Goal: Task Accomplishment & Management: Use online tool/utility

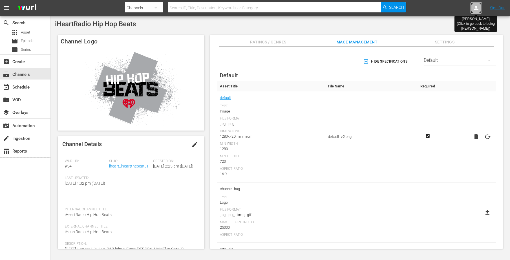
click at [476, 13] on div at bounding box center [476, 7] width 11 height 11
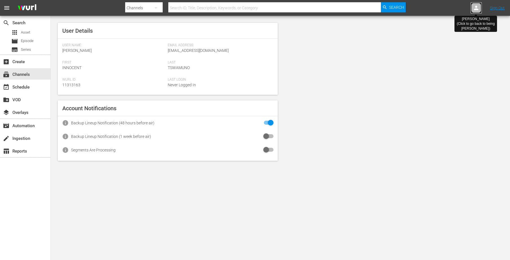
click at [477, 9] on icon at bounding box center [476, 8] width 5 height 5
click at [475, 7] on icon at bounding box center [476, 8] width 7 height 7
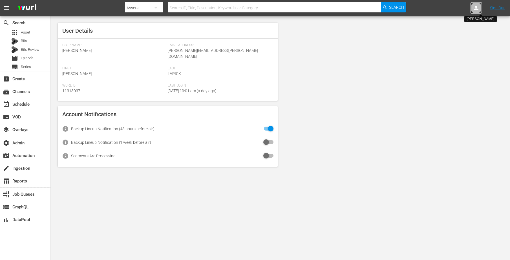
click at [475, 8] on icon at bounding box center [476, 8] width 7 height 7
click at [464, 10] on input "text" at bounding box center [462, 9] width 72 height 14
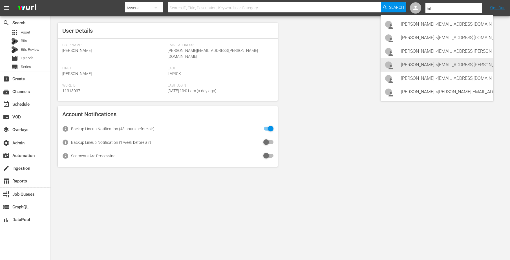
click at [432, 62] on div "[PERSON_NAME] <[EMAIL_ADDRESS][PERSON_NAME][DOMAIN_NAME]>" at bounding box center [445, 65] width 88 height 14
type input "[PERSON_NAME] (11313757)"
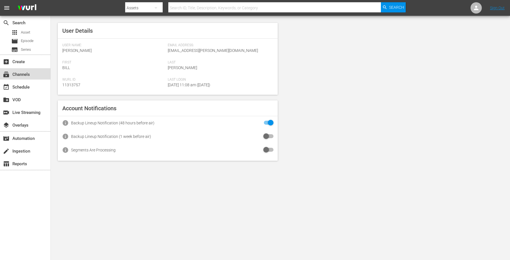
click at [18, 74] on div "subscriptions Channels" at bounding box center [16, 73] width 32 height 5
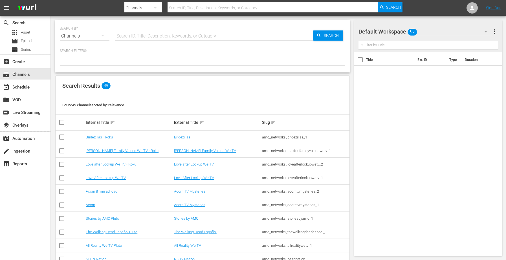
click at [154, 38] on input "text" at bounding box center [214, 36] width 198 height 14
type input "msg"
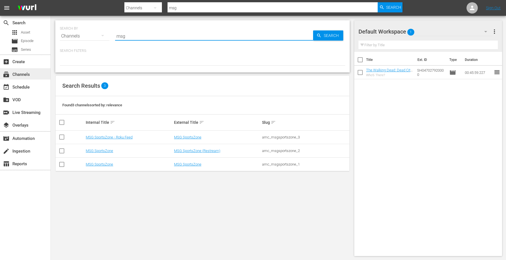
type input "msg"
click at [91, 164] on link "MSG SportsZone" at bounding box center [99, 164] width 27 height 4
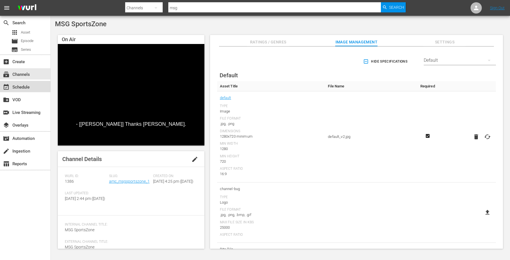
click at [28, 89] on div "event_available Schedule" at bounding box center [16, 86] width 32 height 5
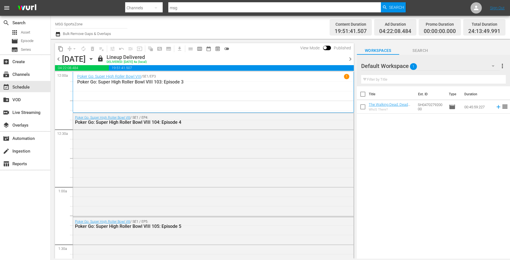
click at [94, 60] on icon "button" at bounding box center [91, 59] width 6 height 6
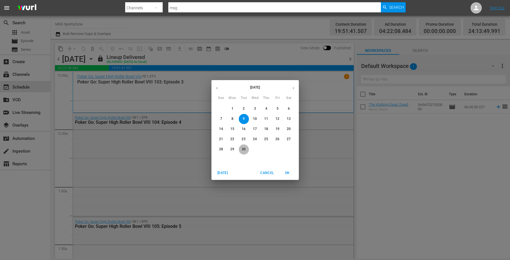
click at [245, 149] on p "30" at bounding box center [244, 149] width 4 height 5
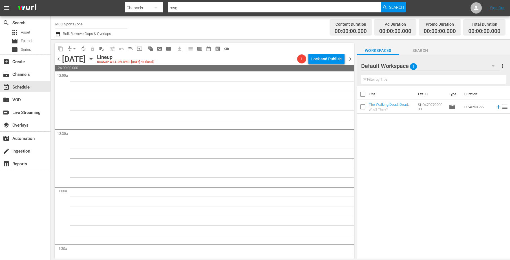
click at [94, 56] on icon "button" at bounding box center [91, 59] width 6 height 6
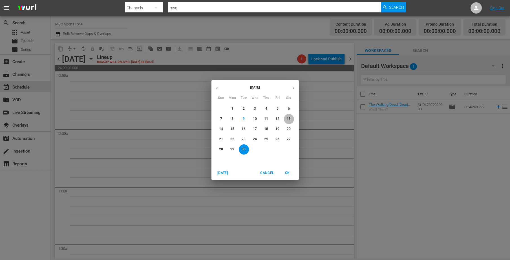
click at [287, 118] on p "13" at bounding box center [289, 119] width 4 height 5
